Goal: Task Accomplishment & Management: Complete application form

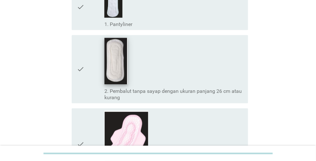
scroll to position [61, 0]
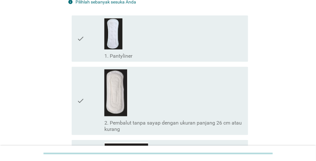
click at [117, 50] on div "check_box_outline_blank 1. Pantyliner" at bounding box center [173, 38] width 139 height 41
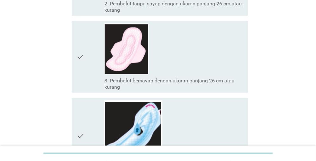
scroll to position [220, 0]
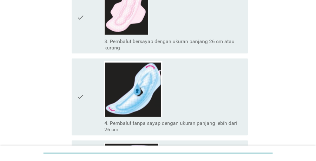
click at [121, 40] on label "3. Pembalut bersayap dengan ukuran panjang 26 cm atau kurang" at bounding box center [173, 44] width 139 height 13
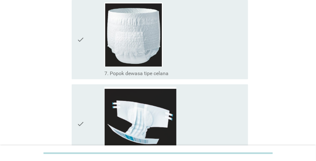
scroll to position [537, 0]
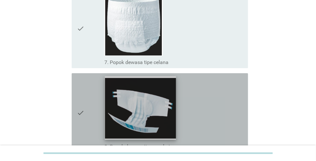
click at [128, 101] on img at bounding box center [140, 108] width 71 height 64
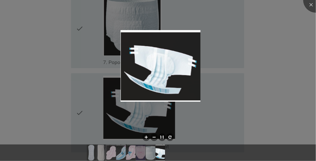
click at [50, 90] on div at bounding box center [158, 80] width 316 height 161
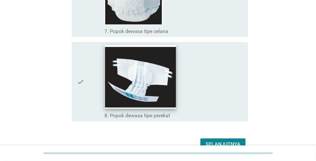
scroll to position [601, 0]
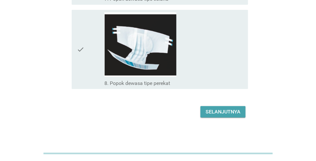
click at [215, 112] on div "Selanjutnya" at bounding box center [223, 112] width 35 height 8
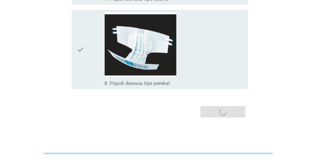
scroll to position [0, 0]
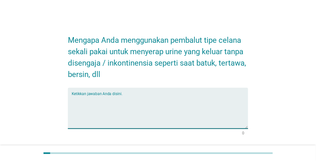
click at [90, 104] on textarea "Ketikkan jawaban Anda disini." at bounding box center [160, 112] width 177 height 33
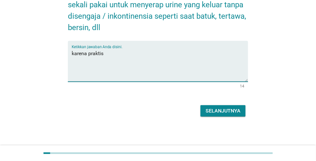
scroll to position [48, 0]
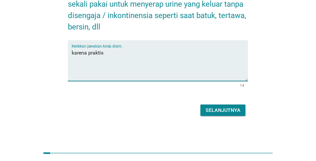
type textarea "karena praktis"
click at [222, 111] on div "Selanjutnya" at bounding box center [223, 111] width 35 height 8
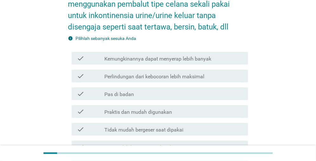
scroll to position [0, 0]
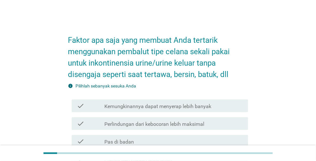
click at [192, 109] on label "Kemungkinannya dapat menyerap lebih banyak" at bounding box center [157, 106] width 107 height 6
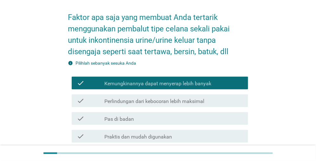
scroll to position [32, 0]
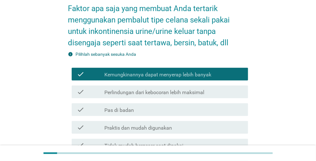
click at [184, 93] on label "Perlindungan dari kebocoran lebih maksimal" at bounding box center [154, 93] width 100 height 6
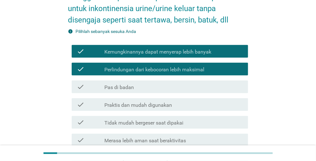
scroll to position [63, 0]
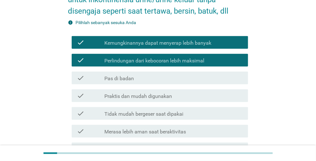
click at [164, 83] on div "check check_box_outline_blank Pas di badan" at bounding box center [160, 78] width 177 height 13
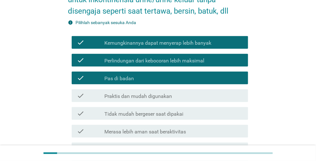
click at [154, 98] on label "Praktis dan mudah digunakan" at bounding box center [138, 96] width 68 height 6
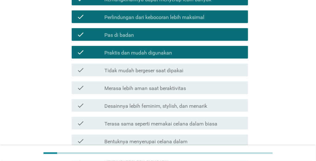
scroll to position [127, 0]
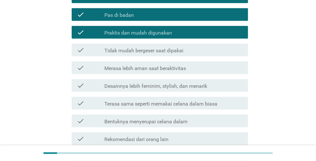
click at [150, 53] on label "Tidak mudah bergeser saat dipakai" at bounding box center [143, 51] width 79 height 6
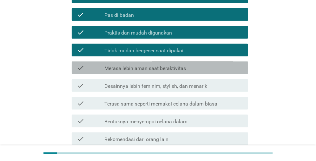
click at [146, 64] on div "check_box_outline_blank Merasa lebih aman saat beraktivitas" at bounding box center [173, 68] width 139 height 8
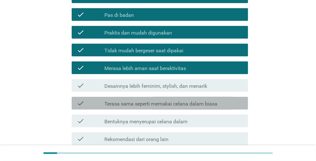
click at [155, 109] on div "check check_box_outline_blank Terasa sama seperti memakai celana dalam biasa" at bounding box center [160, 103] width 177 height 13
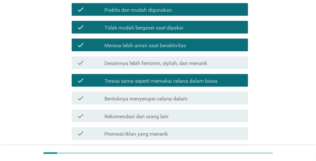
scroll to position [159, 0]
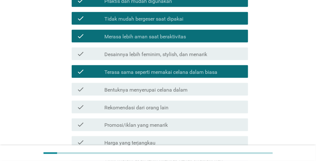
click at [157, 95] on div "check check_box_outline_blank Bentuknya menyerupai celana dalam" at bounding box center [160, 89] width 177 height 13
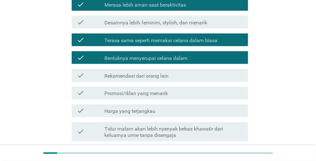
scroll to position [222, 0]
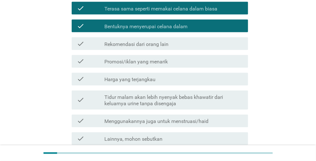
click at [158, 96] on label "Tidur malam akan lebih nyenyak bebas khawatir dari keluarnya urine tanpa diseng…" at bounding box center [173, 101] width 139 height 13
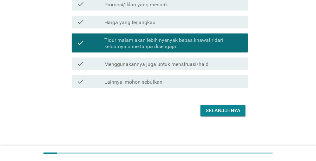
scroll to position [280, 0]
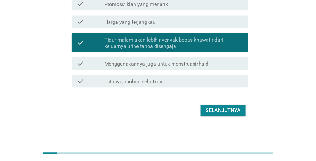
click at [181, 69] on div "check check_box_outline_blank Menggunakannya juga untuk menstruasi/haid" at bounding box center [160, 63] width 177 height 13
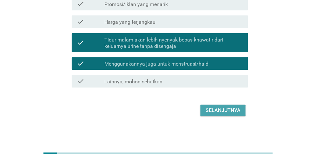
click at [222, 108] on div "Selanjutnya" at bounding box center [223, 111] width 35 height 8
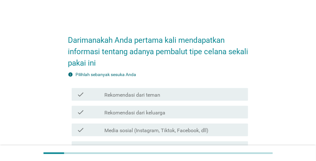
scroll to position [32, 0]
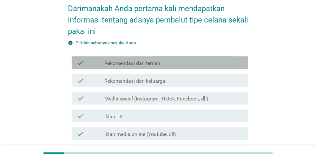
click at [124, 64] on label "Rekomendasi dari teman" at bounding box center [132, 63] width 56 height 6
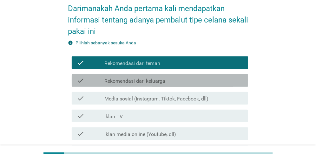
click at [122, 79] on label "Rekomendasi dari keluarga" at bounding box center [134, 81] width 61 height 6
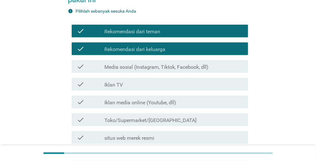
scroll to position [95, 0]
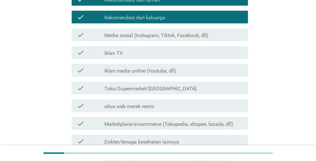
click at [121, 89] on label "Toko/Supermarket/[GEOGRAPHIC_DATA]" at bounding box center [150, 89] width 92 height 6
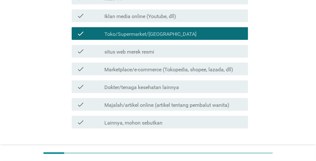
scroll to position [159, 0]
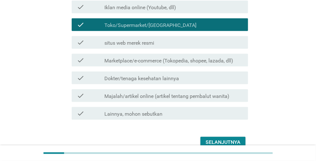
click at [150, 93] on label "Majalah/artikel online (artikel tentang pembalut wanita)" at bounding box center [166, 96] width 125 height 6
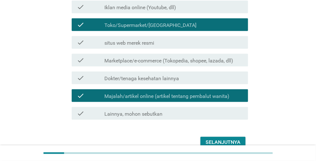
click at [229, 139] on div "Selanjutnya" at bounding box center [223, 143] width 35 height 8
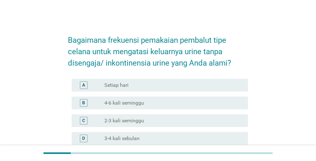
click at [121, 137] on label "3-4 kali sebulan" at bounding box center [121, 139] width 35 height 6
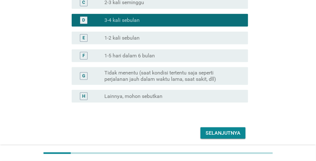
scroll to position [142, 0]
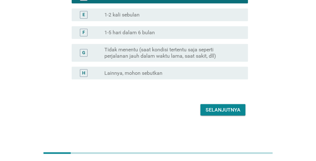
click at [211, 112] on div "Selanjutnya" at bounding box center [223, 110] width 35 height 8
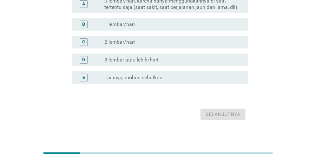
scroll to position [63, 0]
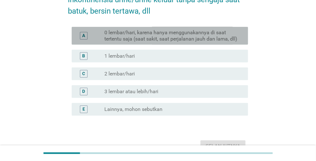
click at [153, 43] on div "A radio_button_unchecked 0 lembar/hari, karena hanya menggunakannya di saat ter…" at bounding box center [160, 36] width 177 height 18
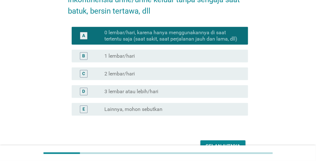
click at [229, 143] on div "Selanjutnya" at bounding box center [223, 147] width 35 height 8
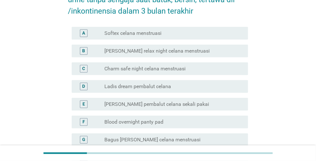
click at [147, 60] on div "C radio_button_unchecked Charm safe night celana menstruasi" at bounding box center [158, 69] width 180 height 18
click at [144, 52] on label "[PERSON_NAME] relax night celana menstruasi" at bounding box center [156, 51] width 105 height 6
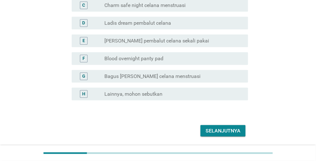
scroll to position [32, 0]
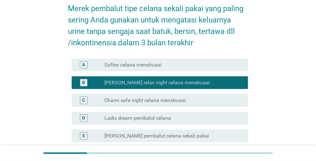
click at [147, 63] on label "Softex celana menstruasi" at bounding box center [132, 65] width 57 height 6
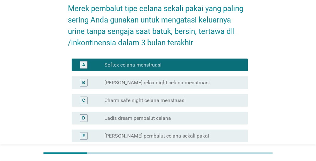
click at [180, 80] on label "[PERSON_NAME] relax night celana menstruasi" at bounding box center [156, 83] width 105 height 6
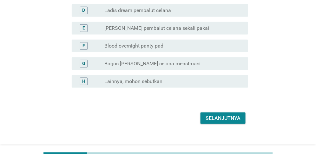
scroll to position [148, 0]
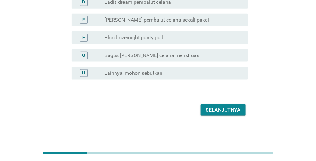
click at [229, 108] on div "Selanjutnya" at bounding box center [223, 110] width 35 height 8
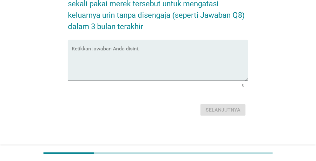
scroll to position [0, 0]
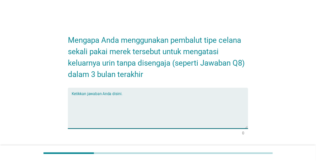
click at [101, 106] on textarea "Ketikkan jawaban Anda disini." at bounding box center [160, 112] width 177 height 33
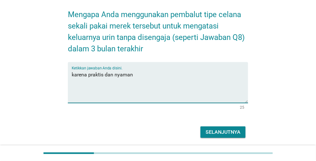
scroll to position [48, 0]
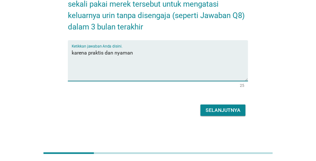
type textarea "karena praktis dan nyaman"
click at [220, 110] on div "Selanjutnya" at bounding box center [223, 111] width 35 height 8
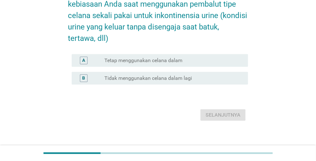
scroll to position [0, 0]
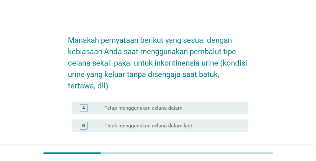
click at [172, 109] on label "Tetap menggunakan celana dalam" at bounding box center [143, 108] width 78 height 6
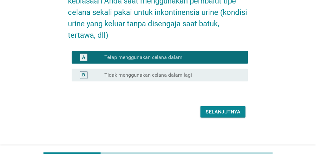
scroll to position [53, 0]
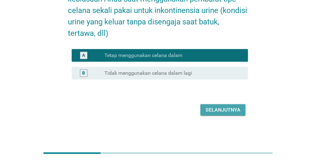
click at [225, 112] on div "Selanjutnya" at bounding box center [223, 110] width 35 height 8
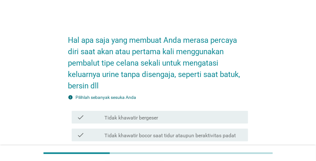
scroll to position [32, 0]
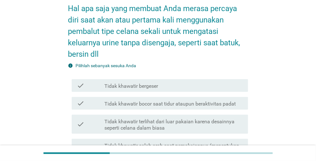
click at [152, 90] on div "check check_box_outline_blank Tidak khawatir bergeser" at bounding box center [160, 85] width 177 height 13
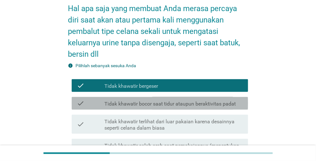
click at [159, 109] on div "check check_box_outline_blank Tidak khawatir bocor saat tidur ataupun beraktivi…" at bounding box center [160, 103] width 177 height 13
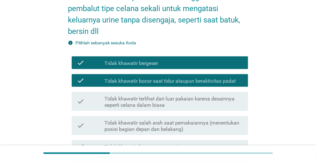
scroll to position [63, 0]
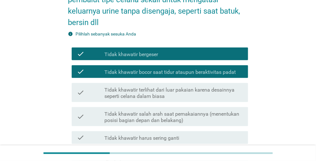
click at [161, 98] on label "Tidak khawatir terlihat dari luar pakaian karena desainnya seperti celana dalam…" at bounding box center [173, 93] width 139 height 13
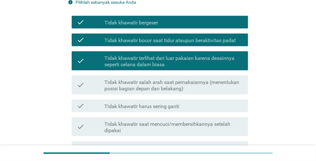
scroll to position [127, 0]
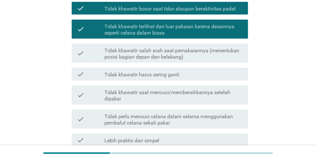
click at [160, 79] on div "check check_box_outline_blank Tidak khawatir harus sering ganti" at bounding box center [160, 74] width 177 height 13
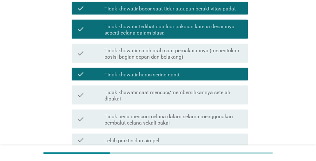
scroll to position [159, 0]
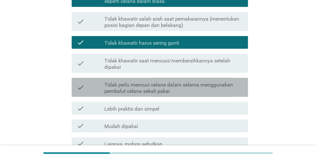
click at [147, 90] on label "Tidak perlu mencuci celana dalam selama menggunakan pembalut celana sekali pakai" at bounding box center [173, 88] width 139 height 13
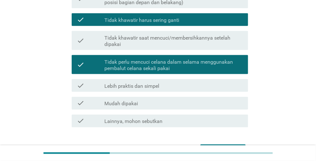
scroll to position [190, 0]
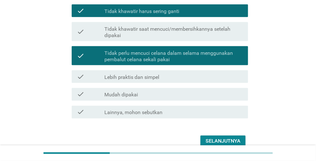
click at [152, 76] on label "Lebih praktis dan simpel" at bounding box center [131, 77] width 55 height 6
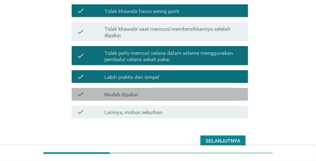
click at [146, 95] on div "check_box_outline_blank Mudah dipakai" at bounding box center [173, 95] width 139 height 8
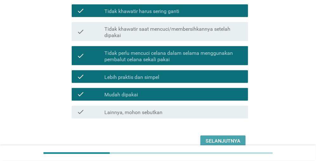
click at [214, 138] on div "Selanjutnya" at bounding box center [223, 142] width 35 height 8
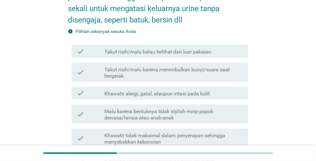
scroll to position [63, 0]
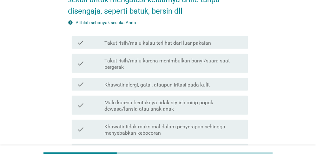
click at [135, 46] on label "Takut risih/malu kalau terlihat dari luar pakaian" at bounding box center [157, 43] width 107 height 6
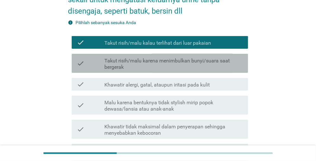
click at [132, 63] on label "Takut risih/malu karena menimbulkan bunyi/suara saat bergerak" at bounding box center [173, 64] width 139 height 13
drag, startPoint x: 132, startPoint y: 63, endPoint x: 131, endPoint y: 66, distance: 4.0
click at [132, 63] on label "Takut risih/malu karena menimbulkan bunyi/suara saat bergerak" at bounding box center [173, 64] width 139 height 13
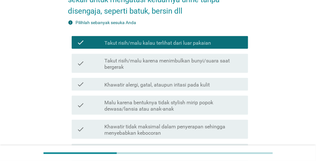
click at [123, 84] on label "Khawatir alergi, gatal, ataupun iritasi pada kulit" at bounding box center [156, 85] width 105 height 6
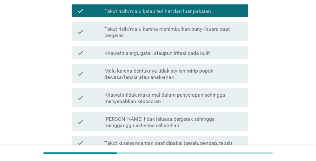
scroll to position [127, 0]
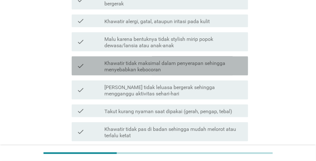
click at [125, 72] on label "Khawatir tidak maksimal dalam penyerapan sehingga menyebabkan kebocoran" at bounding box center [173, 66] width 139 height 13
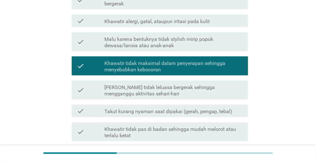
scroll to position [159, 0]
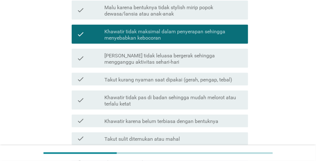
click at [129, 64] on label "[PERSON_NAME] tidak leluasa bergerak sehingga mengganggu aktivitas sehari-hari" at bounding box center [173, 59] width 139 height 13
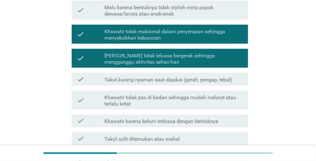
click at [125, 81] on label "Takut kurang nyaman saat dipakai (gerah, pengap, tebal)" at bounding box center [168, 80] width 128 height 6
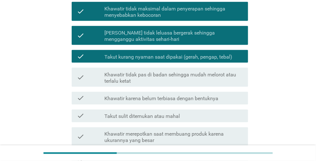
scroll to position [190, 0]
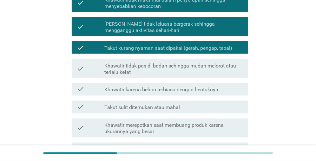
click at [125, 74] on label "Khawatir tidak pas di badan sehingga mudah melorot atau terlalu ketat" at bounding box center [173, 69] width 139 height 13
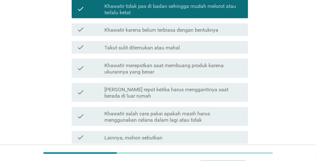
scroll to position [254, 0]
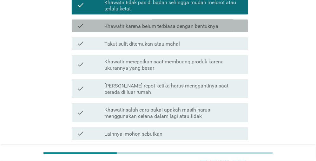
click at [131, 32] on div "check check_box_outline_blank Khawatir karena belum terbiasa dengan bentuknya" at bounding box center [160, 26] width 177 height 13
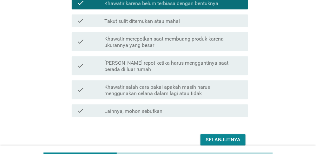
scroll to position [286, 0]
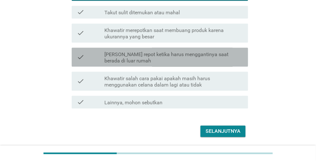
click at [126, 58] on label "[PERSON_NAME] repot ketika harus menggantinya saat berada di luar rumah" at bounding box center [173, 57] width 139 height 13
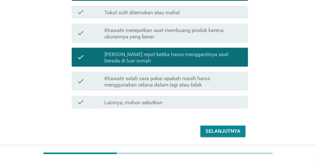
click at [164, 87] on label "Khawatir salah cara pakai apakah masih harus menggunakan celana dalam lagi atau…" at bounding box center [173, 82] width 139 height 13
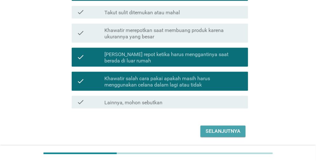
click at [215, 128] on div "Selanjutnya" at bounding box center [223, 132] width 35 height 8
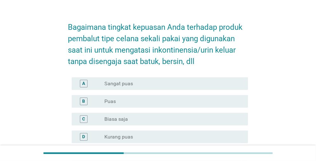
scroll to position [32, 0]
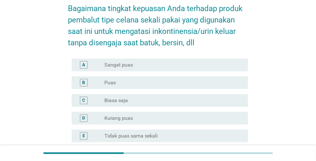
click at [122, 67] on label "Sangat puas" at bounding box center [118, 65] width 29 height 6
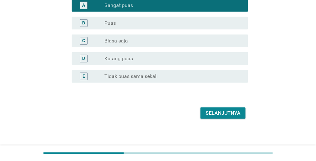
scroll to position [95, 0]
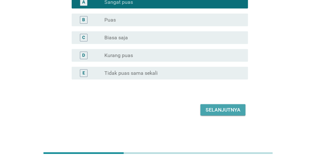
click at [217, 112] on div "Selanjutnya" at bounding box center [223, 110] width 35 height 8
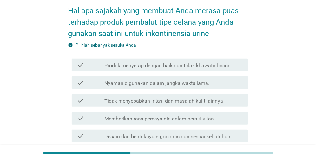
scroll to position [32, 0]
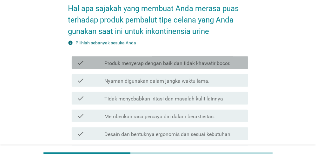
click at [152, 67] on div "check check_box_outline_blank Produk menyerap dengan baik dan tidak khawatir bo…" at bounding box center [160, 63] width 177 height 13
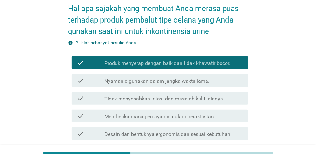
click at [154, 84] on label "Nyaman digunakan dalam jangka waktu lama." at bounding box center [156, 81] width 105 height 6
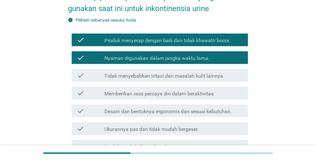
scroll to position [63, 0]
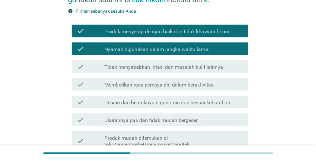
click at [152, 74] on div "check check_box_outline_blank Tidak menyebabkan iritasi dan masalah kulit lainn…" at bounding box center [158, 67] width 180 height 18
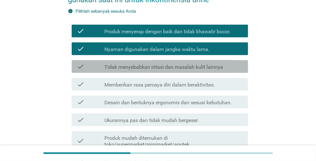
click at [153, 69] on label "Tidak menyebabkan iritasi dan masalah kulit lainnya" at bounding box center [163, 67] width 119 height 6
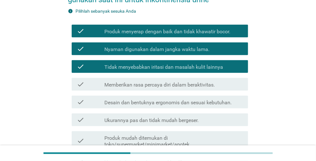
click at [147, 83] on label "Memberikan rasa percaya diri dalam beraktivitas." at bounding box center [159, 85] width 110 height 6
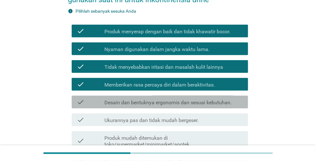
click at [146, 102] on label "Desain dan bentuknya ergonomis dan sesuai kebutuhan." at bounding box center [167, 103] width 127 height 6
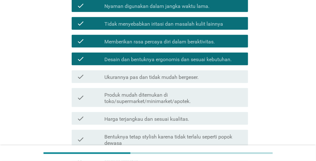
scroll to position [127, 0]
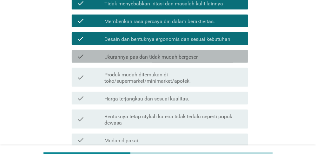
click at [149, 57] on label "Ukurannya pas dan tidak mudah bergeser." at bounding box center [151, 57] width 94 height 6
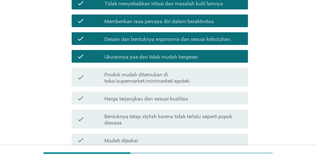
click at [142, 80] on label "Produk mudah ditemukan di toko/supermarket/minimarket/apotek." at bounding box center [173, 78] width 139 height 13
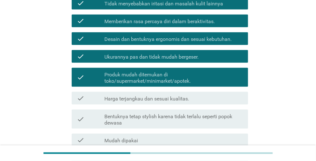
scroll to position [159, 0]
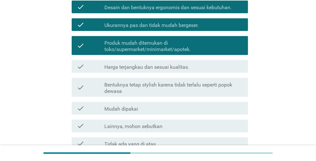
click at [151, 65] on label "Harga terjangkau dan sesuai kualitas." at bounding box center [146, 67] width 85 height 6
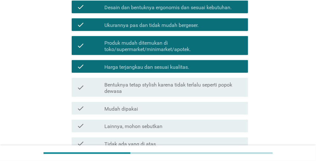
click at [146, 87] on label "Bentuknya tetap stylish karena tidak terlalu seperti popok dewasa" at bounding box center [173, 88] width 139 height 13
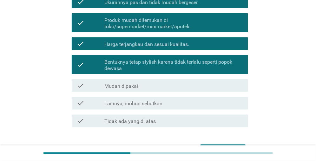
scroll to position [190, 0]
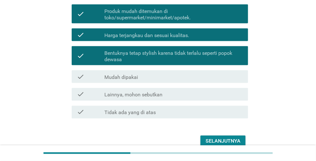
click at [145, 74] on div "check_box_outline_blank Mudah dipakai" at bounding box center [173, 77] width 139 height 8
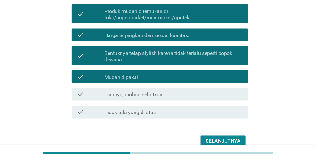
click at [203, 140] on button "Selanjutnya" at bounding box center [223, 141] width 45 height 11
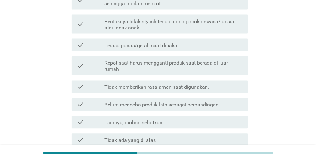
scroll to position [254, 0]
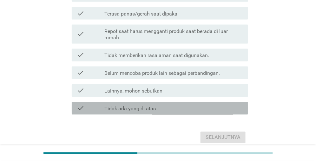
click at [122, 106] on label "Tidak ada yang di atas" at bounding box center [129, 109] width 51 height 6
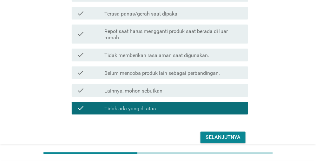
click at [220, 137] on div "Selanjutnya" at bounding box center [223, 138] width 35 height 8
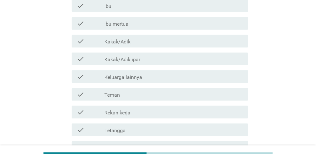
scroll to position [127, 0]
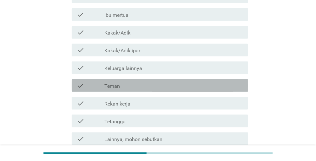
click at [110, 90] on div "check check_box_outline_blank Teman" at bounding box center [160, 85] width 177 height 13
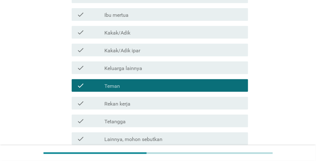
click at [106, 105] on label "Rekan kerja" at bounding box center [117, 104] width 26 height 6
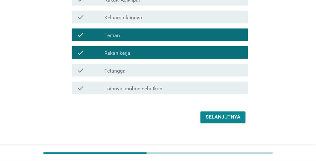
scroll to position [185, 0]
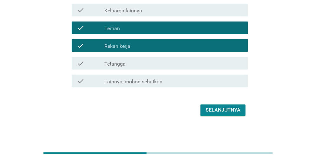
click at [223, 110] on div "Selanjutnya" at bounding box center [223, 111] width 35 height 8
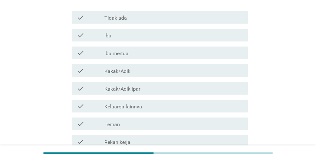
scroll to position [127, 0]
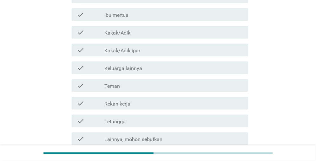
click at [126, 86] on div "check_box_outline_blank Teman" at bounding box center [173, 86] width 139 height 8
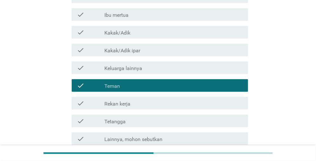
click at [124, 103] on label "Rekan kerja" at bounding box center [117, 104] width 26 height 6
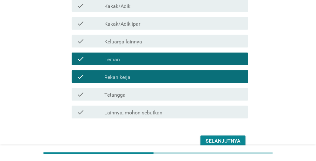
scroll to position [185, 0]
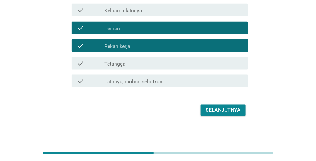
click at [219, 111] on div "Selanjutnya" at bounding box center [223, 111] width 35 height 8
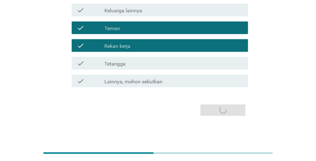
scroll to position [0, 0]
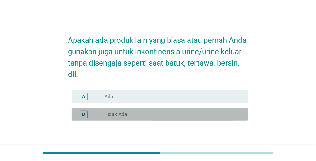
click at [143, 112] on div "radio_button_unchecked Tidak Ada" at bounding box center [171, 114] width 134 height 6
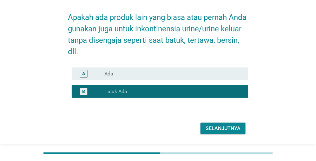
scroll to position [41, 0]
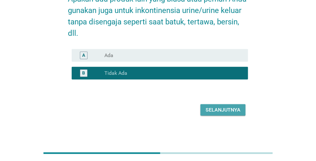
click at [229, 112] on div "Selanjutnya" at bounding box center [223, 110] width 35 height 8
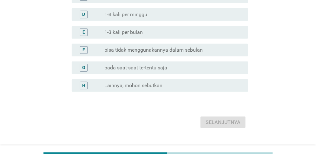
scroll to position [127, 0]
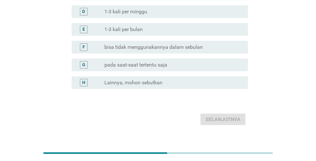
click at [137, 67] on label "pada saat-saat tertentu saja" at bounding box center [135, 65] width 63 height 6
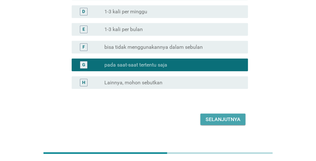
click at [210, 122] on div "Selanjutnya" at bounding box center [223, 120] width 35 height 8
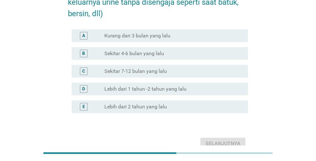
scroll to position [63, 0]
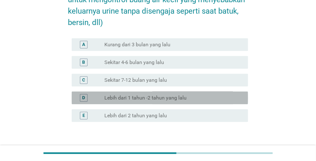
click at [135, 99] on label "Lebih dari 1 tahun -2 tahun yang lalu" at bounding box center [145, 98] width 82 height 6
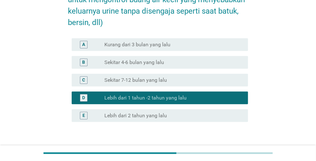
scroll to position [95, 0]
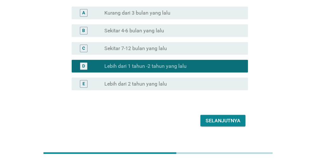
click at [224, 120] on div "Selanjutnya" at bounding box center [223, 121] width 35 height 8
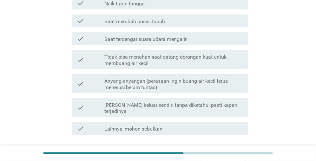
scroll to position [178, 0]
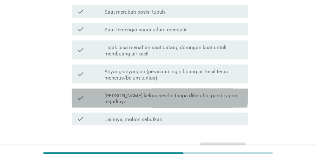
click at [138, 93] on label "[PERSON_NAME] keluar sendiri tanpa diketahui pasti kapan terjadinya" at bounding box center [173, 99] width 139 height 13
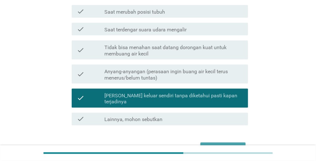
click at [215, 145] on div "Selanjutnya" at bounding box center [223, 149] width 35 height 8
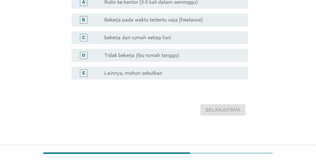
scroll to position [0, 0]
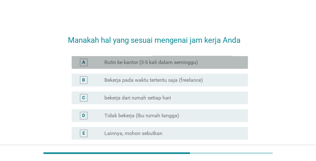
click at [156, 65] on label "Rutin ke kantor (3-5 kali dalam seminggu)" at bounding box center [151, 62] width 94 height 6
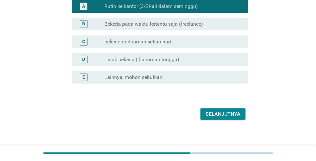
scroll to position [60, 0]
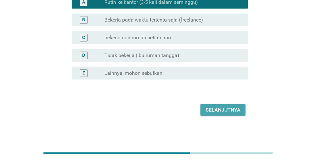
click at [229, 112] on div "Selanjutnya" at bounding box center [223, 110] width 35 height 8
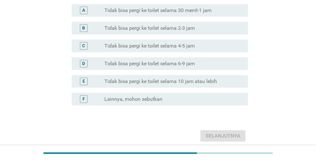
scroll to position [32, 0]
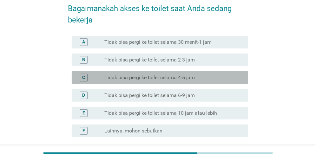
click at [154, 79] on label "Tidak bisa pergi ke toilet selama 4-5 jam" at bounding box center [149, 78] width 90 height 6
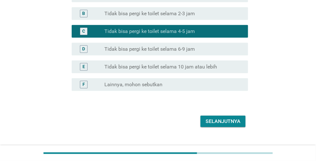
scroll to position [90, 0]
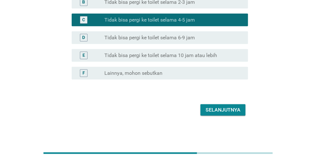
click at [225, 109] on div "Selanjutnya" at bounding box center [223, 110] width 35 height 8
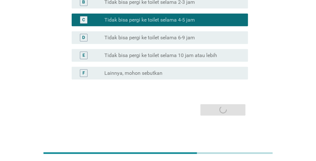
scroll to position [0, 0]
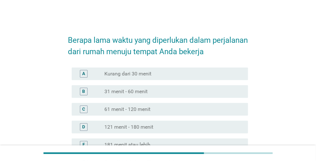
click at [123, 108] on label "61 menit - 120 menit" at bounding box center [127, 109] width 46 height 6
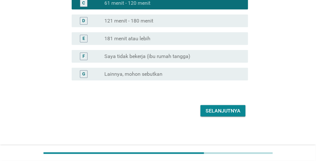
scroll to position [107, 0]
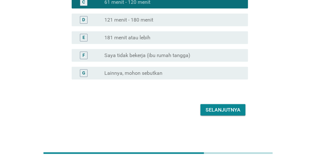
click at [220, 111] on div "Selanjutnya" at bounding box center [223, 110] width 35 height 8
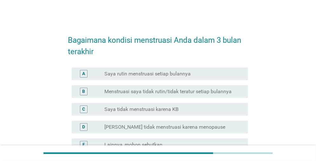
scroll to position [32, 0]
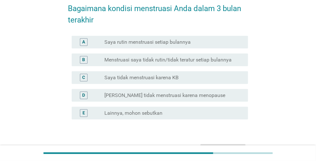
click at [148, 94] on label "[PERSON_NAME] tidak menstruasi karena menopause" at bounding box center [164, 95] width 121 height 6
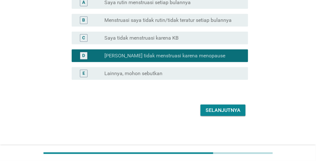
scroll to position [72, 0]
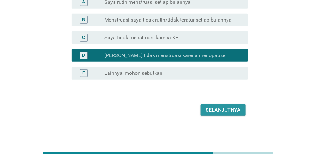
click at [207, 109] on div "Selanjutnya" at bounding box center [223, 110] width 35 height 8
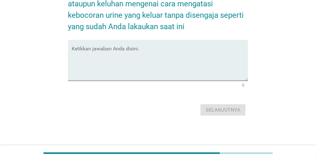
scroll to position [0, 0]
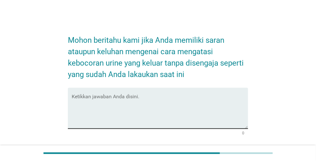
click at [98, 105] on textarea "Ketikkan jawaban Anda disini." at bounding box center [160, 112] width 177 height 33
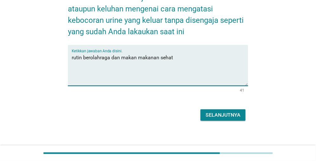
scroll to position [48, 0]
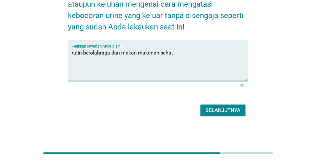
type textarea "rutin berolahraga dan makan makanan sehat"
click at [230, 109] on div "Selanjutnya" at bounding box center [223, 111] width 35 height 8
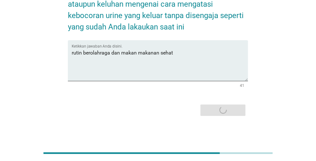
scroll to position [0, 0]
